Goal: Task Accomplishment & Management: Manage account settings

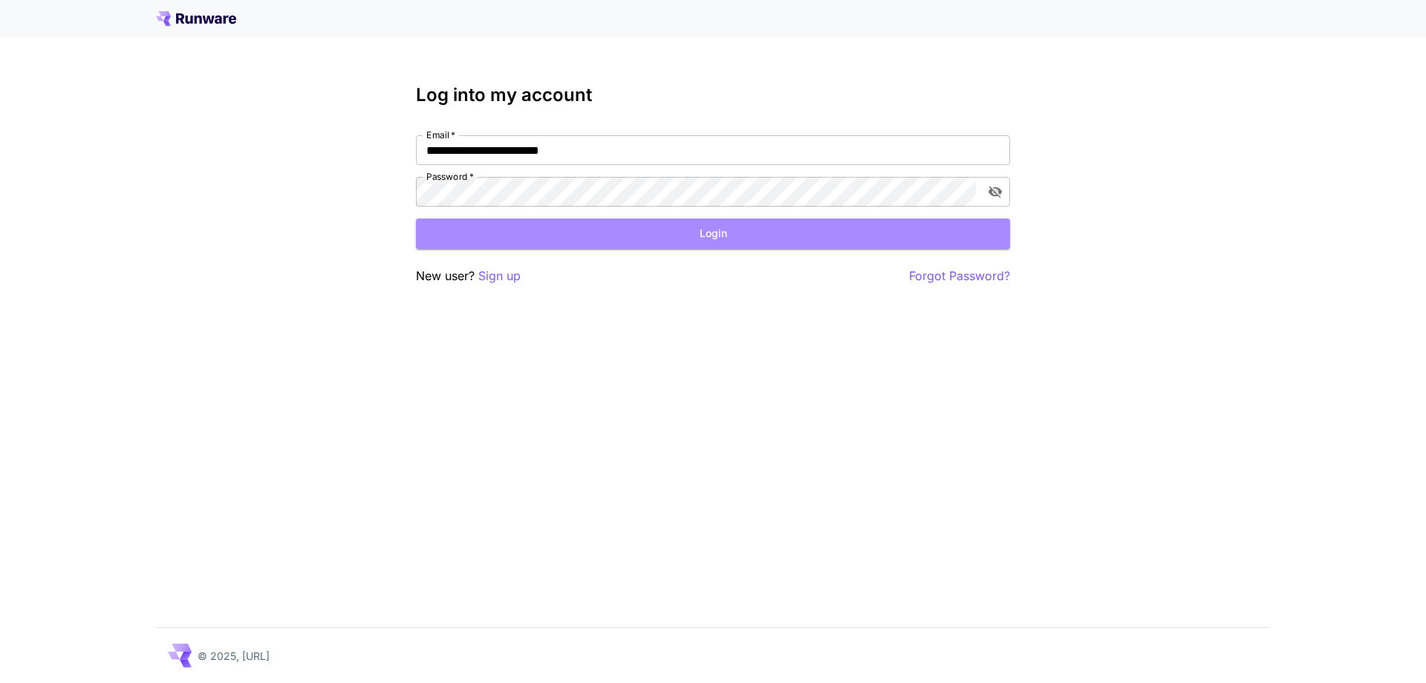
click at [616, 243] on button "Login" at bounding box center [713, 233] width 594 height 30
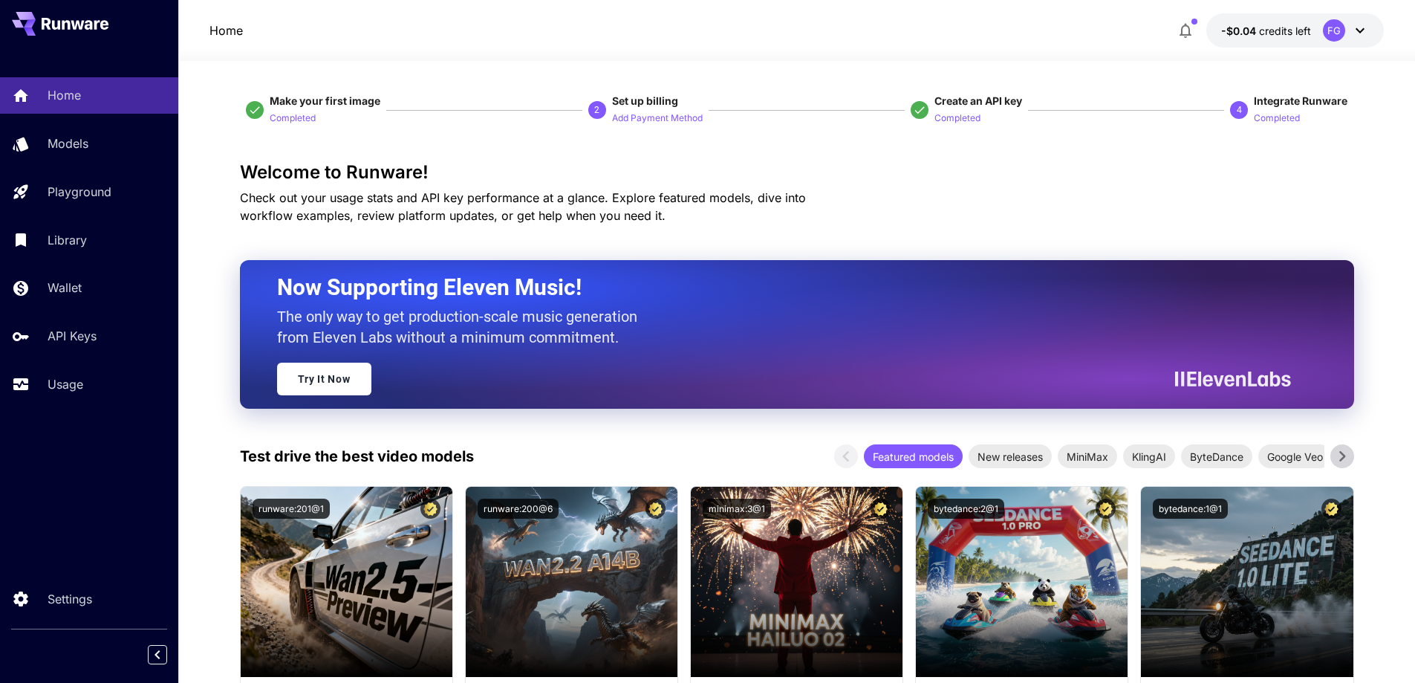
click at [1360, 32] on icon at bounding box center [1360, 30] width 9 height 5
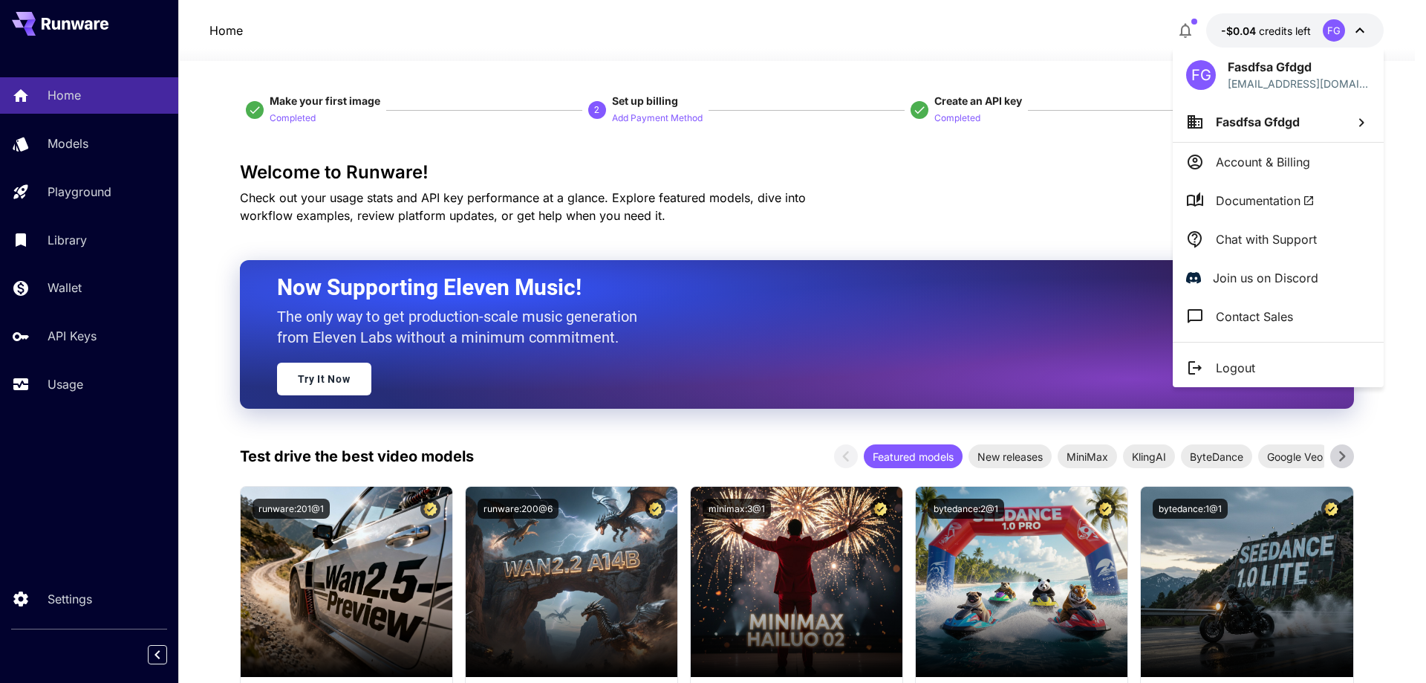
click at [1360, 34] on div at bounding box center [713, 341] width 1426 height 683
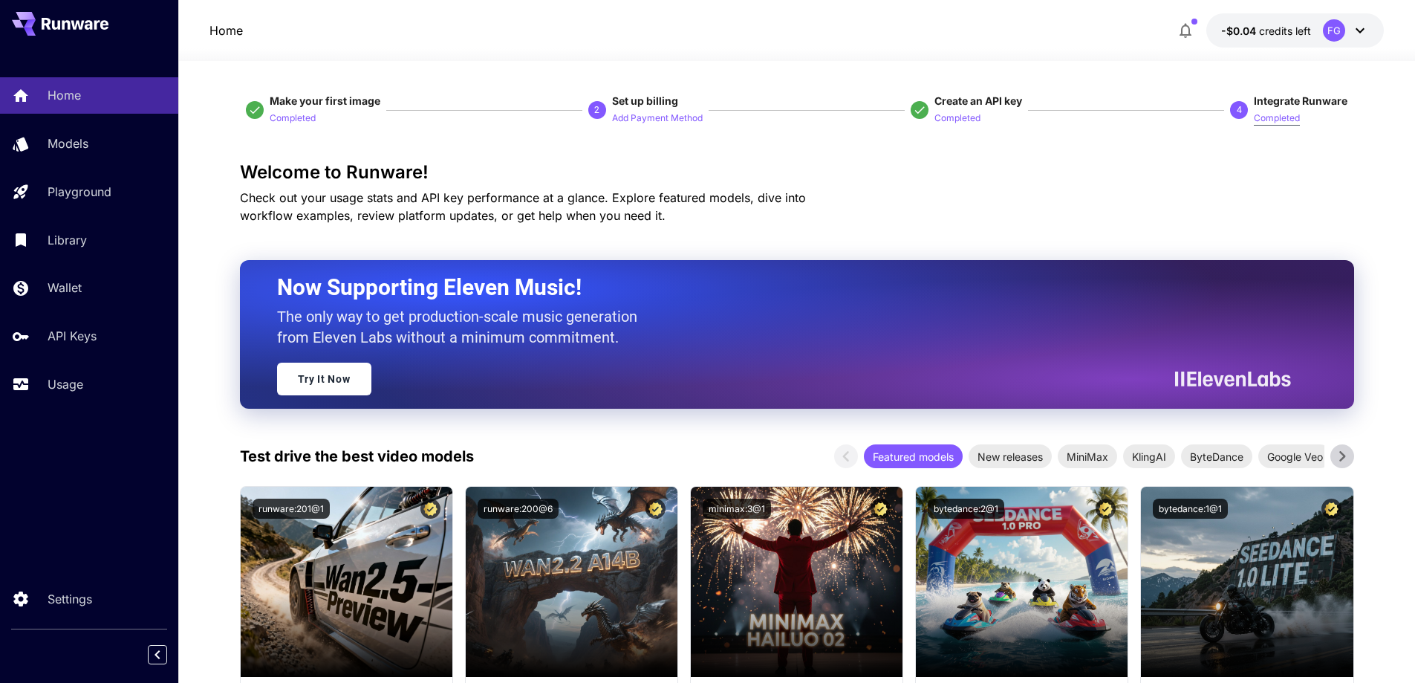
click at [1280, 121] on p "Completed" at bounding box center [1277, 118] width 46 height 14
click at [1329, 26] on div "FG" at bounding box center [1334, 30] width 22 height 22
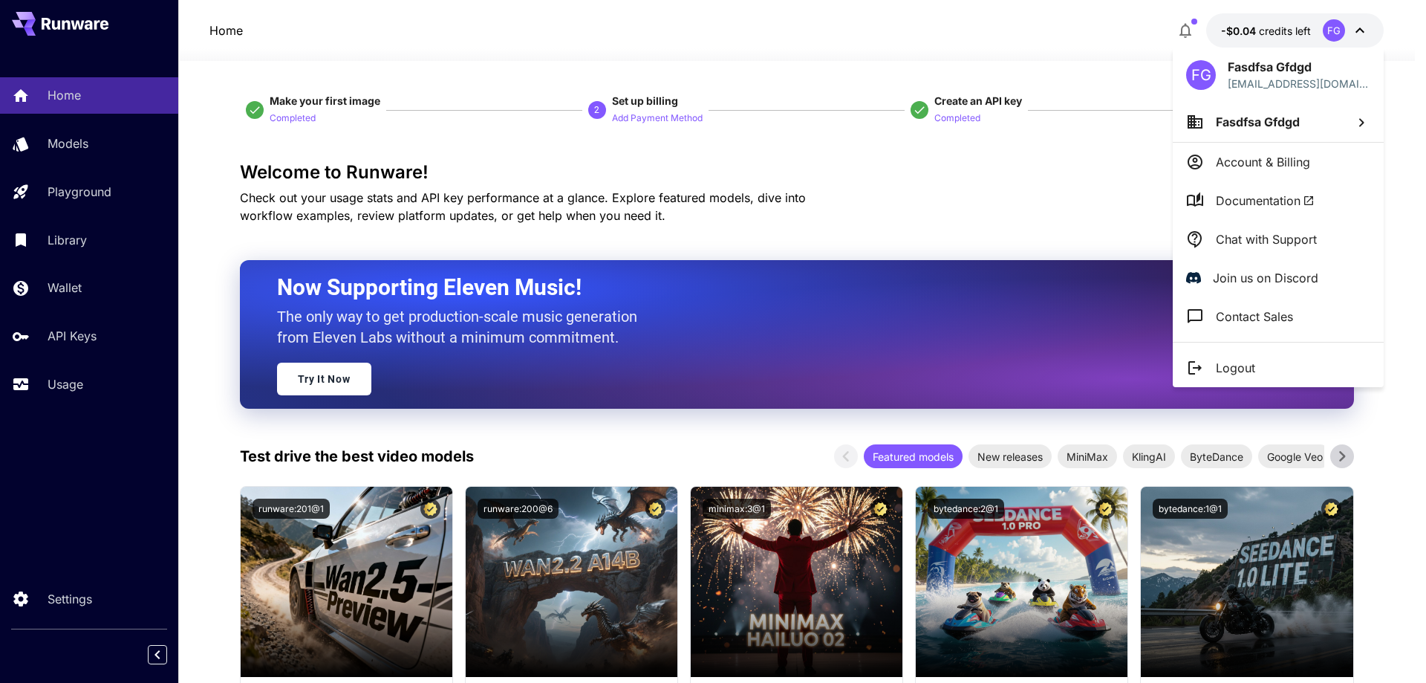
click at [1198, 71] on div "FG" at bounding box center [1201, 75] width 30 height 30
click at [905, 141] on div at bounding box center [713, 341] width 1426 height 683
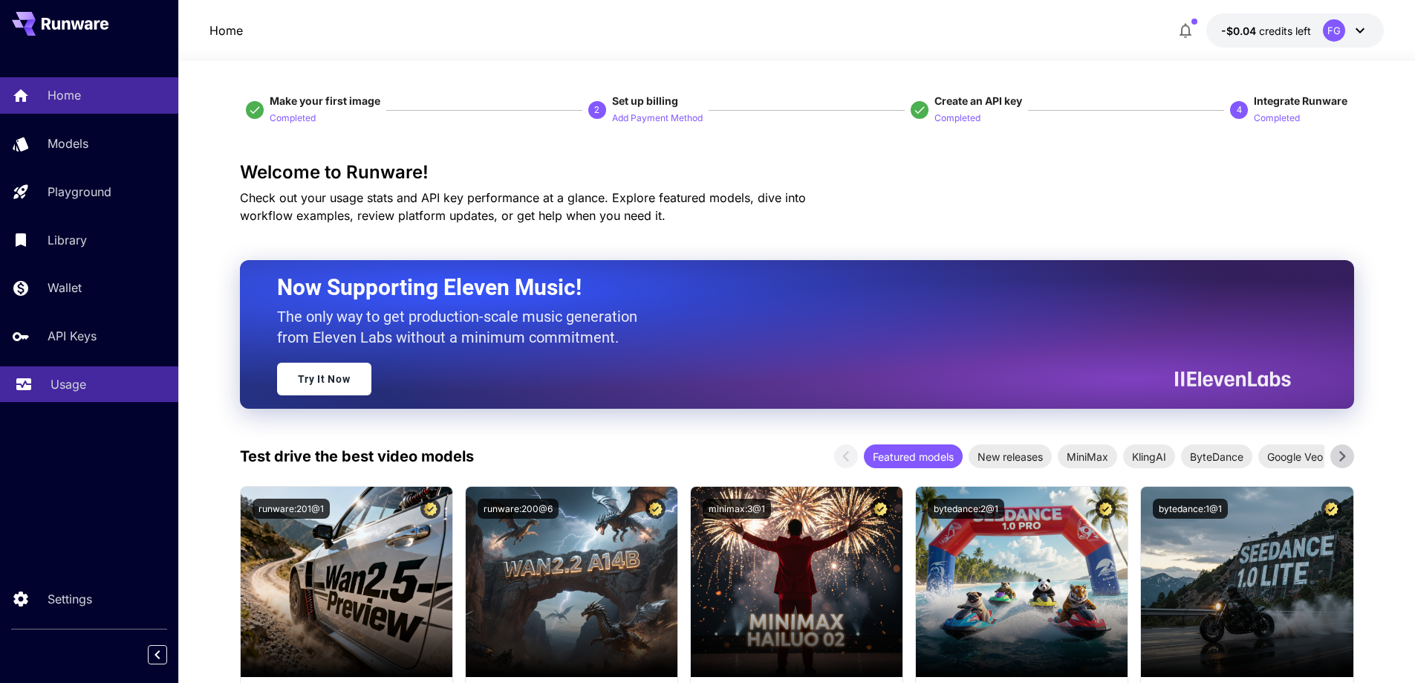
click at [95, 386] on div "Usage" at bounding box center [109, 384] width 116 height 18
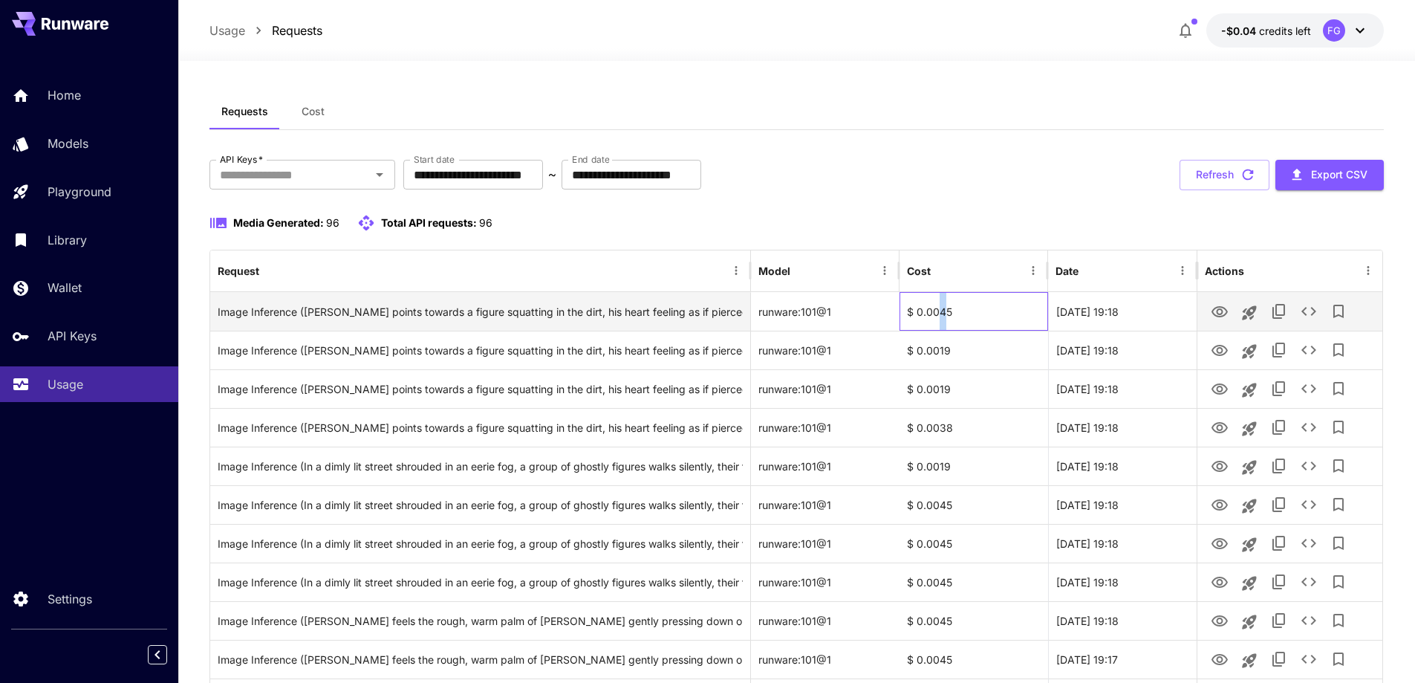
drag, startPoint x: 938, startPoint y: 313, endPoint x: 947, endPoint y: 313, distance: 8.9
click at [947, 313] on div "$ 0.0045" at bounding box center [974, 311] width 149 height 39
